Goal: Task Accomplishment & Management: Manage account settings

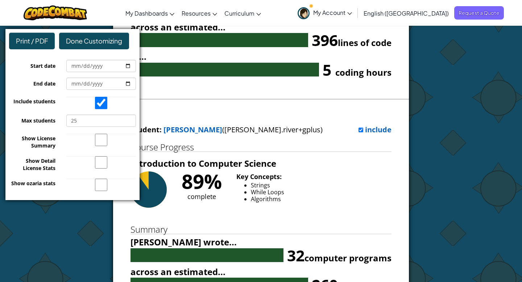
scroll to position [4543, 0]
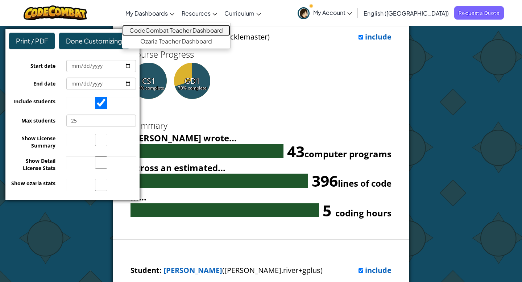
click at [190, 34] on link "CodeCombat Teacher Dashboard" at bounding box center [176, 30] width 108 height 11
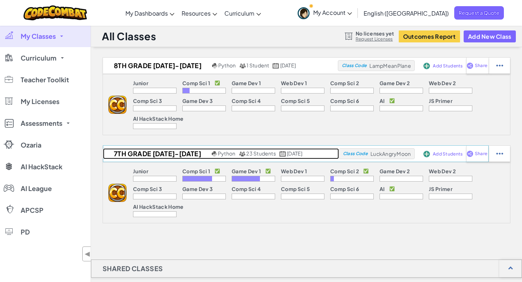
click at [162, 155] on h2 "7th Grade [DATE]-[DATE]" at bounding box center [156, 153] width 107 height 11
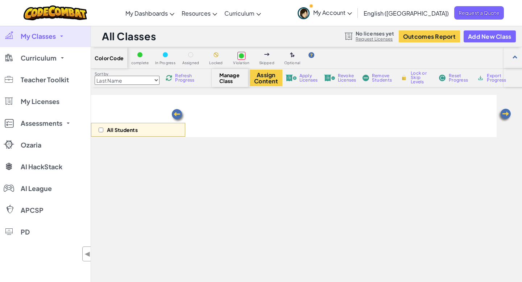
select select "560f1a9f22961295f9427742"
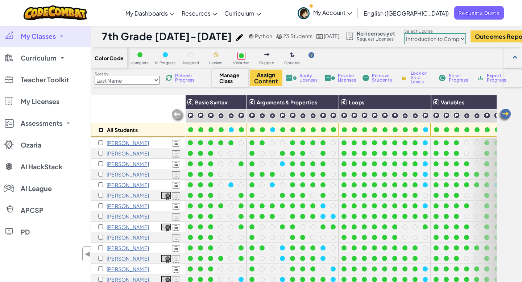
click at [99, 129] on input "checkbox" at bounding box center [101, 130] width 5 height 5
checkbox input "true"
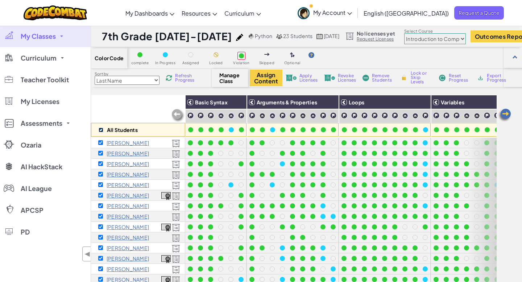
checkbox input "true"
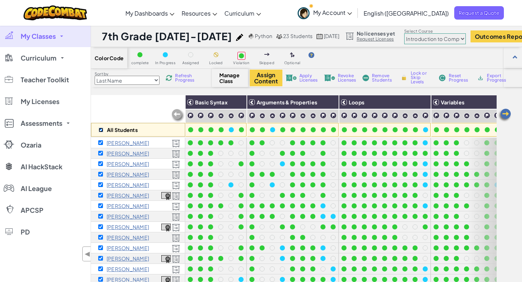
checkbox input "true"
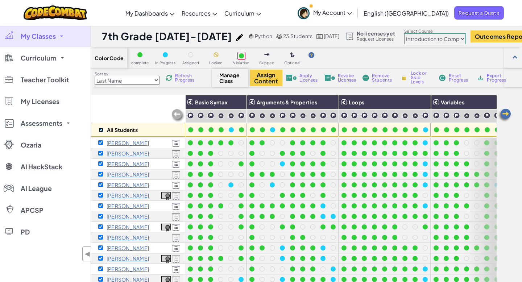
checkbox input "true"
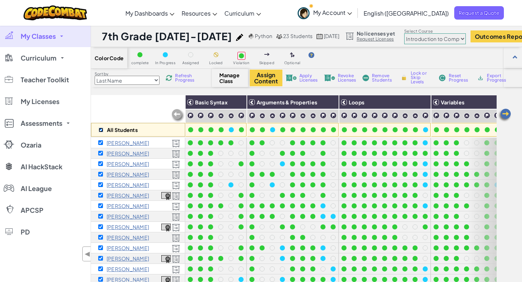
checkbox input "true"
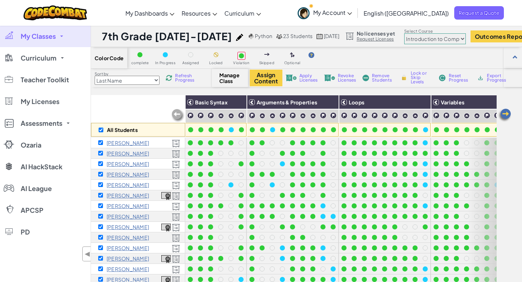
click at [457, 40] on select "Junior Introduction to Computer Science Game Development 1 Web Development 1 Co…" at bounding box center [435, 38] width 62 height 11
select select "5789587aad86a6efb573701e"
click at [404, 33] on select "Junior Introduction to Computer Science Game Development 1 Web Development 1 Co…" at bounding box center [435, 38] width 62 height 11
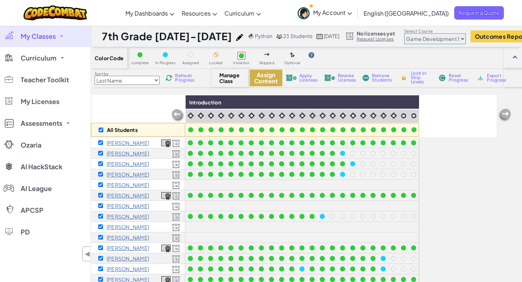
click at [259, 79] on button "Assign Content" at bounding box center [266, 78] width 33 height 17
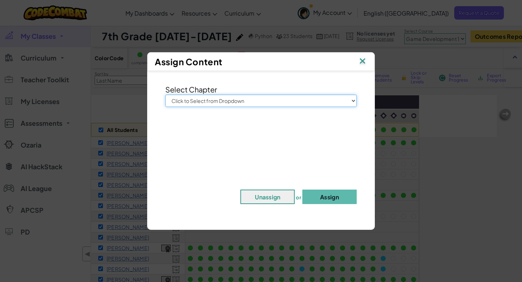
click at [354, 101] on select "Click to Select from Dropdown Junior Introduction to Computer Science Game Deve…" at bounding box center [260, 101] width 191 height 12
select select "Game Development 1"
click at [165, 95] on select "Click to Select from Dropdown Junior Introduction to Computer Science Game Deve…" at bounding box center [260, 101] width 191 height 12
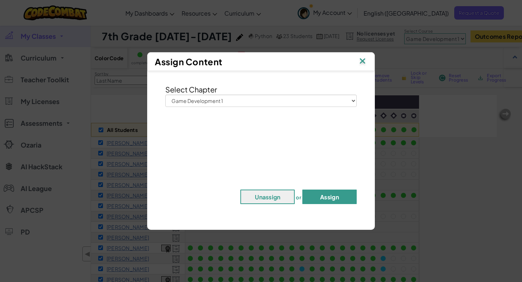
click at [329, 199] on button "Assign" at bounding box center [329, 196] width 54 height 14
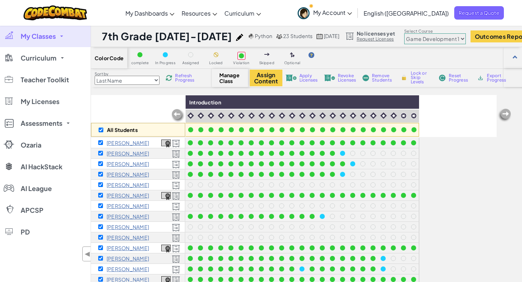
click at [459, 37] on select "Junior Introduction to Computer Science Game Development 1 Web Development 1 Co…" at bounding box center [435, 38] width 62 height 11
select select "5632661322961295f9428638"
click at [404, 33] on select "Junior Introduction to Computer Science Game Development 1 Web Development 1 Co…" at bounding box center [435, 38] width 62 height 11
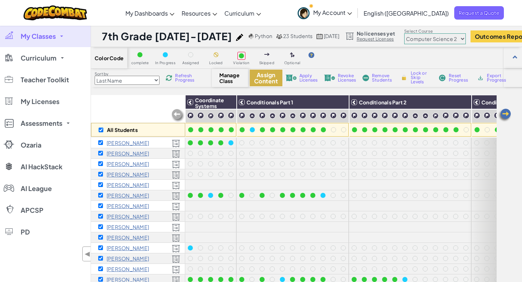
click at [263, 78] on button "Assign Content" at bounding box center [266, 78] width 33 height 17
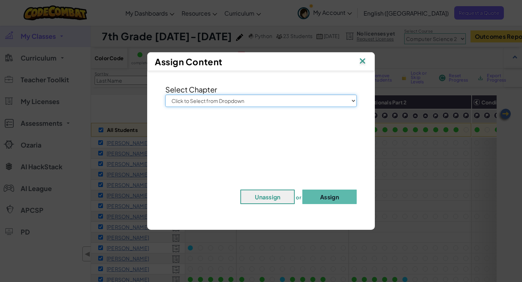
click at [353, 101] on select "Click to Select from Dropdown Junior Introduction to Computer Science Game Deve…" at bounding box center [260, 101] width 191 height 12
select select "Computer Science 2"
click at [165, 95] on select "Click to Select from Dropdown Junior Introduction to Computer Science Game Deve…" at bounding box center [260, 101] width 191 height 12
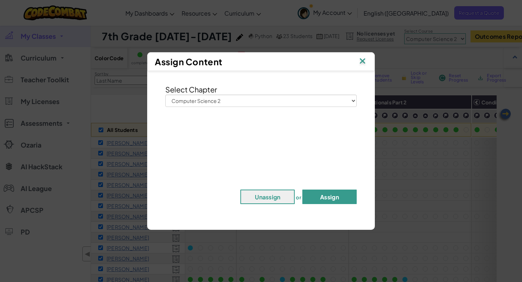
click at [326, 197] on button "Assign" at bounding box center [329, 196] width 54 height 14
